Goal: Use online tool/utility

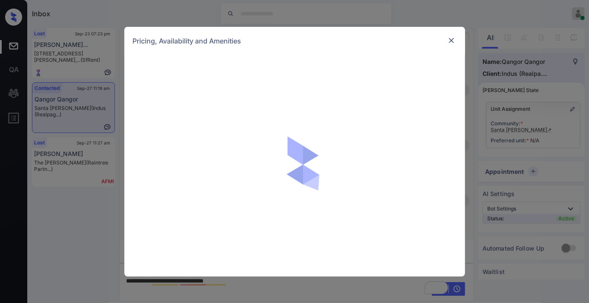
scroll to position [516, 0]
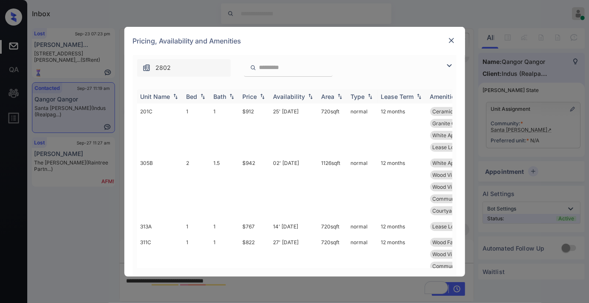
click at [258, 97] on img at bounding box center [262, 96] width 9 height 6
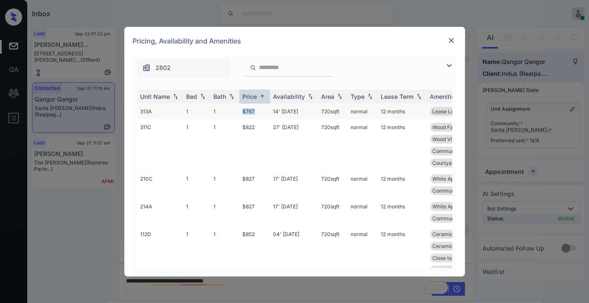
click at [241, 109] on td "$767" at bounding box center [254, 112] width 31 height 16
copy td "$767"
click at [348, 107] on td "normal" at bounding box center [363, 112] width 30 height 16
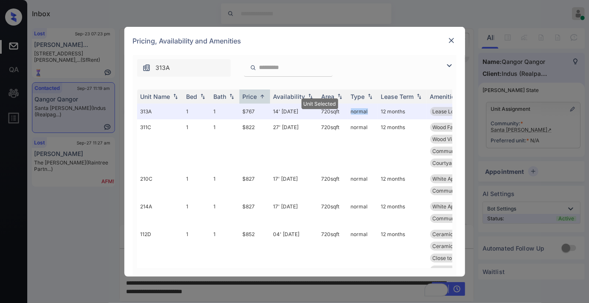
click at [449, 40] on img at bounding box center [451, 40] width 9 height 9
